Goal: Information Seeking & Learning: Learn about a topic

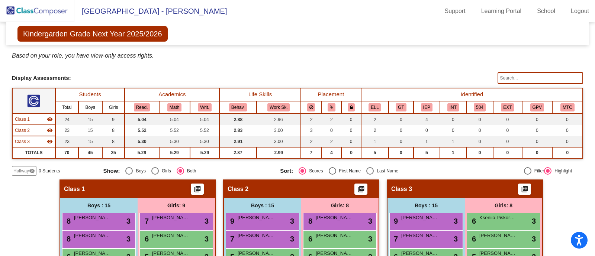
scroll to position [235, 0]
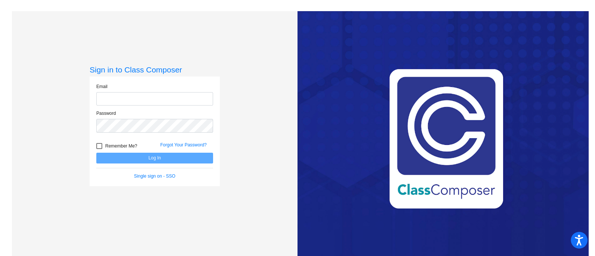
type input "shelby.browning@oldham.kyschools.us"
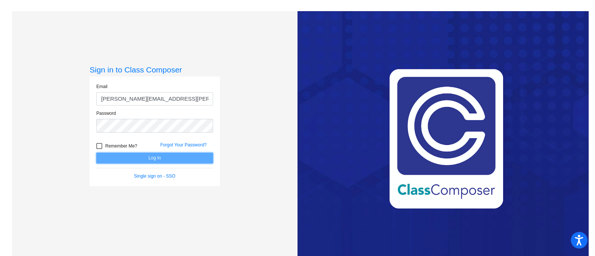
click at [136, 158] on button "Log In" at bounding box center [154, 158] width 117 height 11
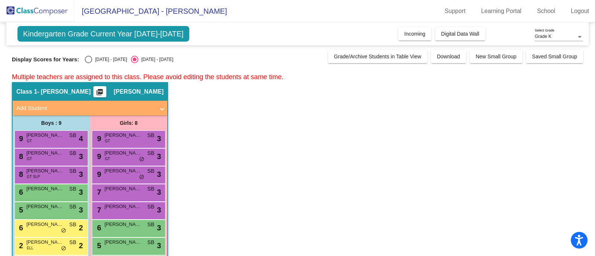
drag, startPoint x: 136, startPoint y: 3, endPoint x: 310, endPoint y: 6, distance: 173.7
click at [310, 6] on mat-toolbar "[GEOGRAPHIC_DATA] - [GEOGRAPHIC_DATA] Support Learning Portal School Logout" at bounding box center [297, 11] width 595 height 22
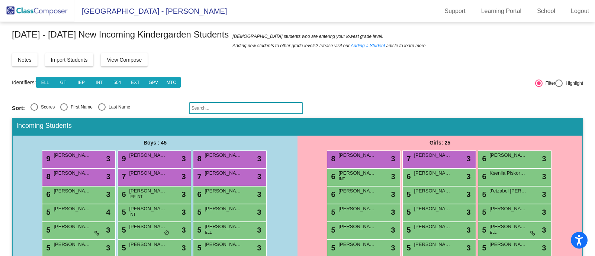
scroll to position [9, 0]
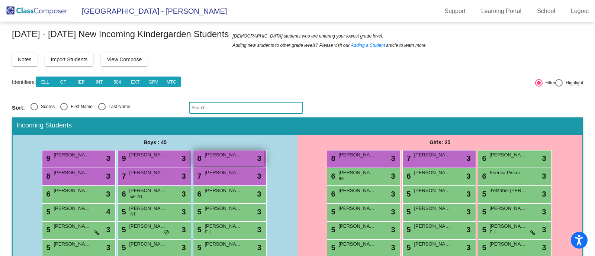
drag, startPoint x: 132, startPoint y: 158, endPoint x: 205, endPoint y: 150, distance: 73.7
click at [139, 19] on mat-toolbar "[GEOGRAPHIC_DATA] - [GEOGRAPHIC_DATA] Support Learning Portal School Logout" at bounding box center [297, 11] width 595 height 22
click at [40, 107] on div "Scores" at bounding box center [46, 106] width 17 height 7
click at [34, 110] on input "Scores" at bounding box center [34, 110] width 0 height 0
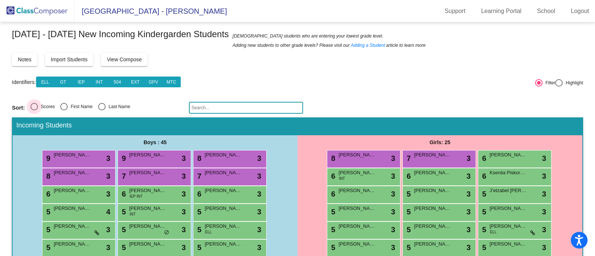
radio input "true"
click at [69, 106] on div "First Name" at bounding box center [80, 106] width 25 height 7
click at [64, 110] on input "First Name" at bounding box center [64, 110] width 0 height 0
radio input "true"
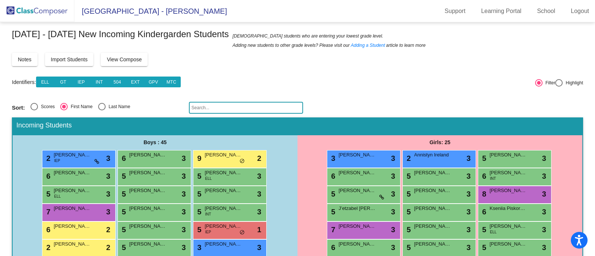
click at [108, 106] on div "Last Name" at bounding box center [118, 106] width 25 height 7
click at [102, 110] on input "Last Name" at bounding box center [102, 110] width 0 height 0
radio input "true"
